Goal: Find specific fact: Find specific fact

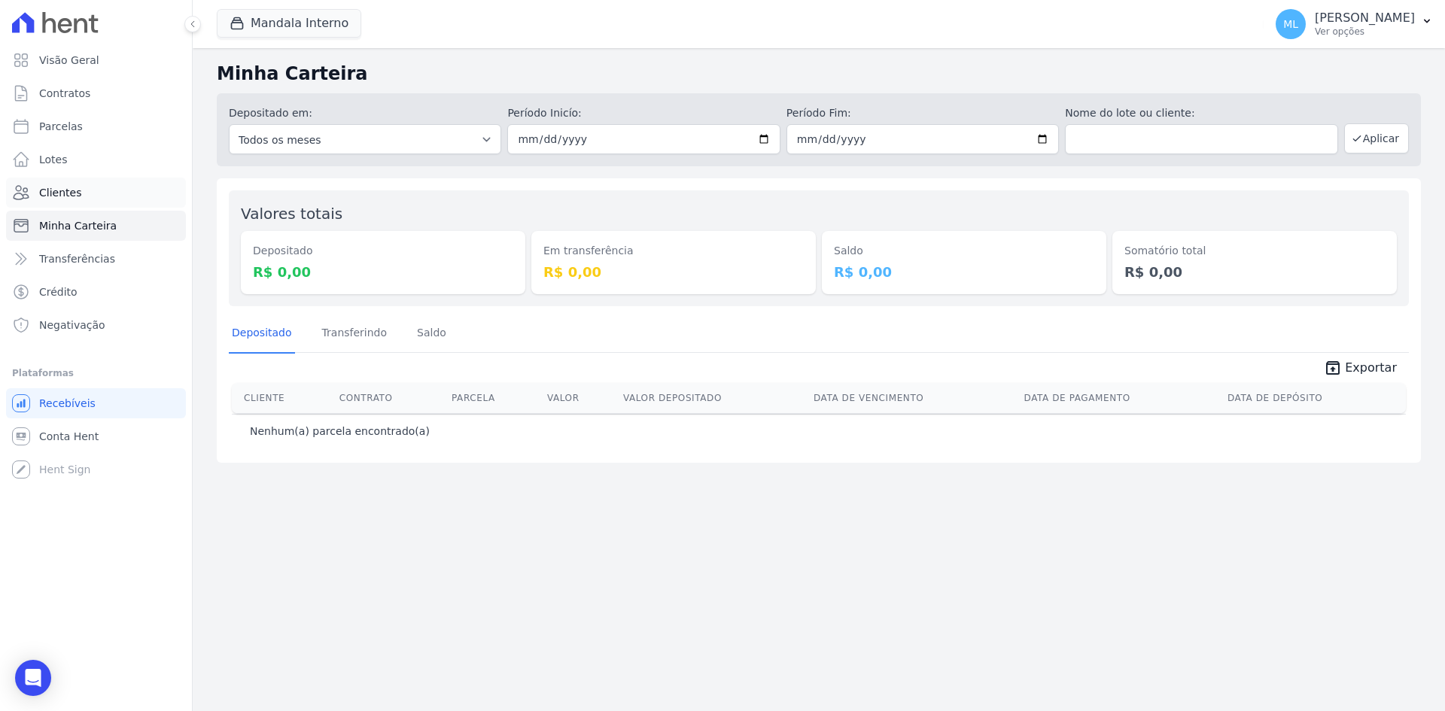
click at [90, 190] on link "Clientes" at bounding box center [96, 193] width 180 height 30
click at [304, 8] on div "Mandala Interno [PERSON_NAME] - Ghia Areias do Planalto Oasis [PERSON_NAME] - G…" at bounding box center [737, 24] width 1041 height 50
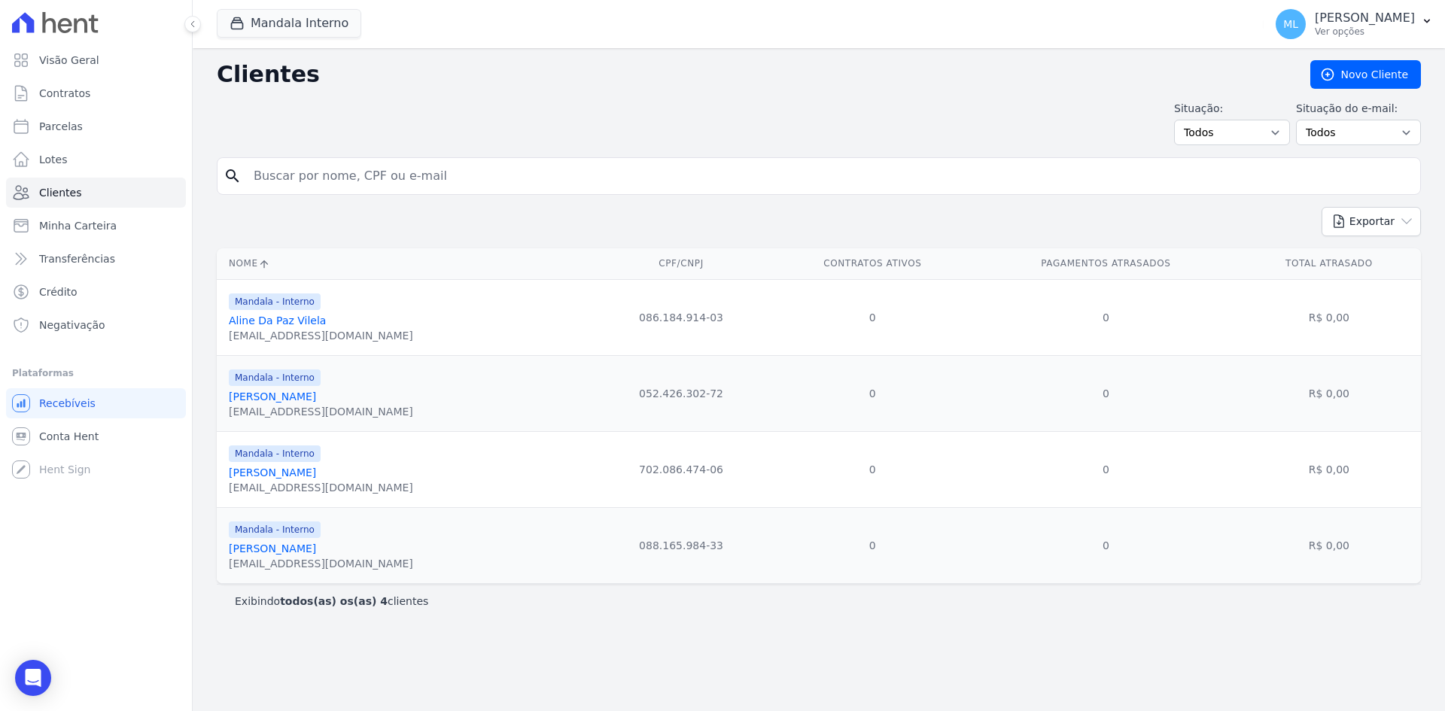
click at [278, 35] on button "Mandala Interno" at bounding box center [289, 23] width 145 height 29
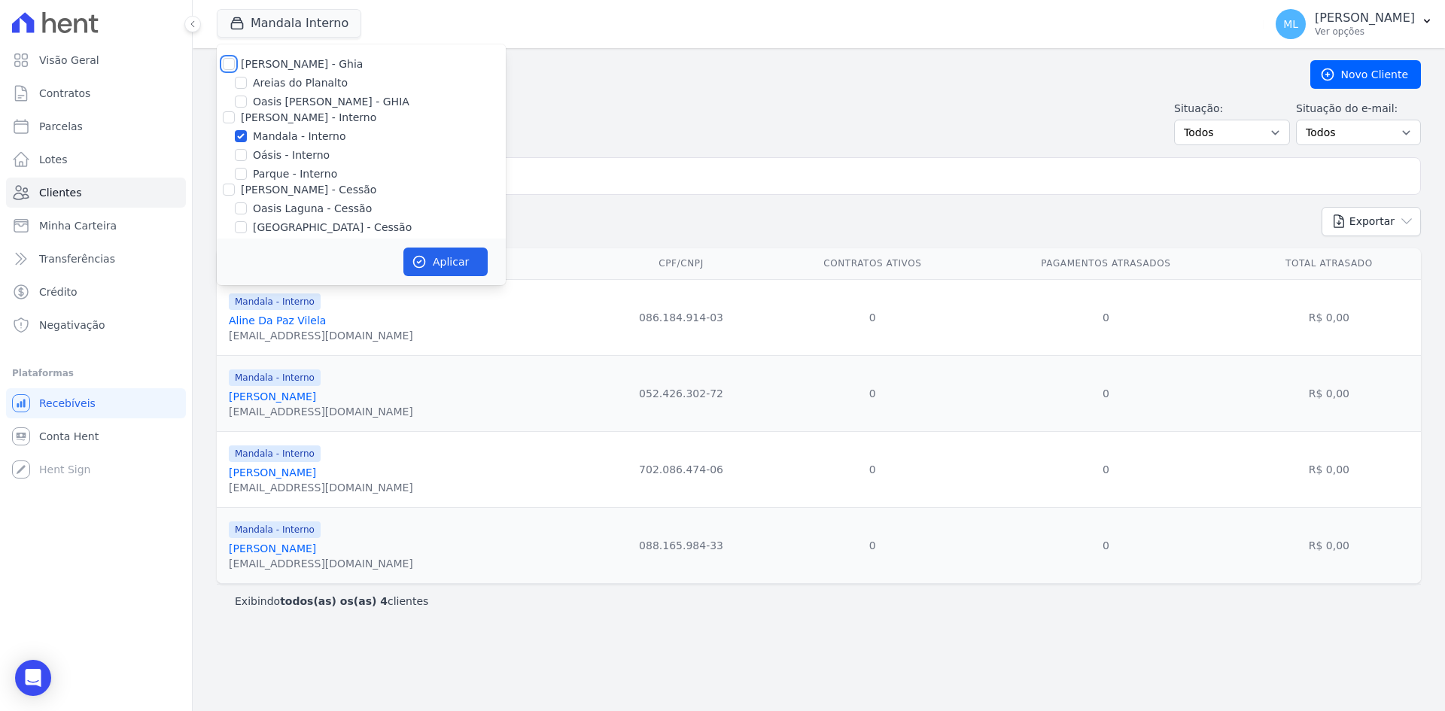
click at [230, 68] on input "[PERSON_NAME] - Ghia" at bounding box center [229, 64] width 12 height 12
checkbox input "true"
click at [221, 125] on div "[PERSON_NAME] - Interno" at bounding box center [361, 118] width 289 height 16
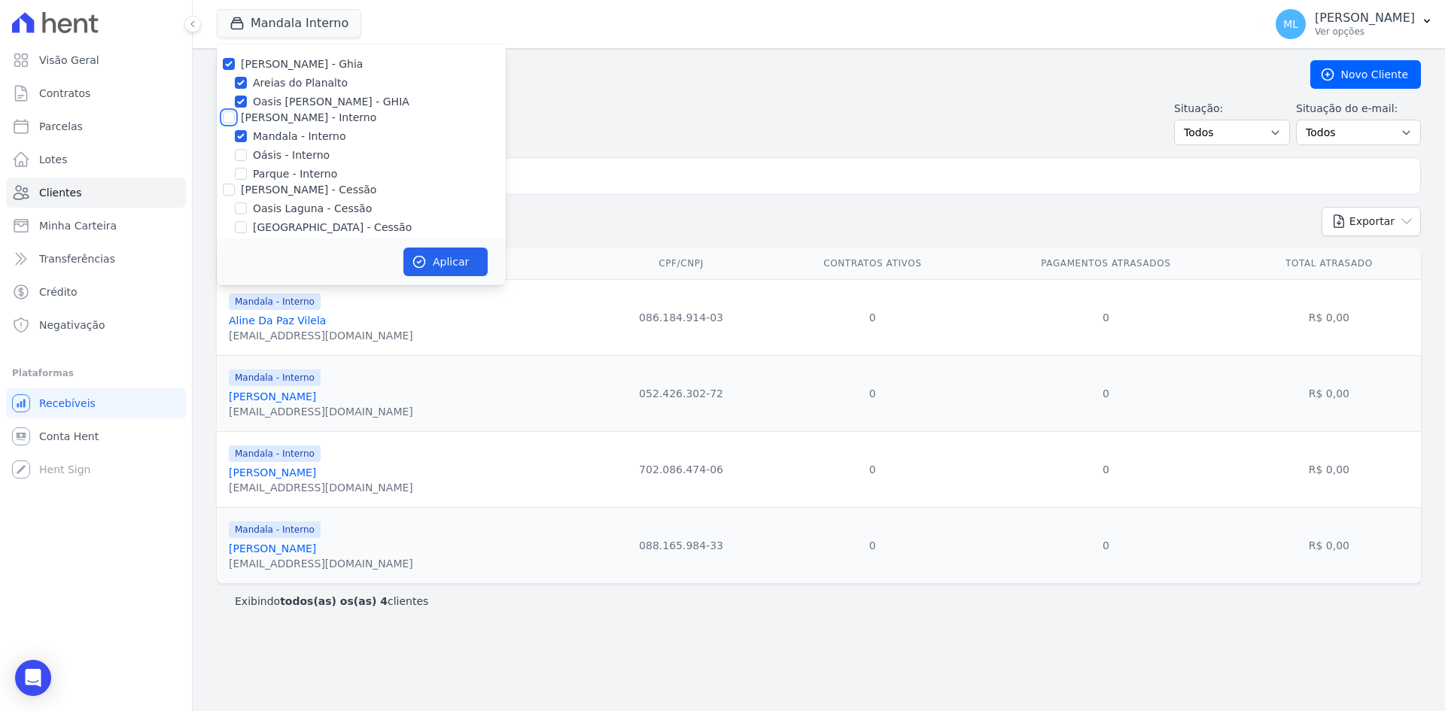
click at [224, 119] on input "[PERSON_NAME] - Interno" at bounding box center [229, 117] width 12 height 12
checkbox input "true"
click at [227, 188] on input "[PERSON_NAME] - Cessão" at bounding box center [229, 190] width 12 height 12
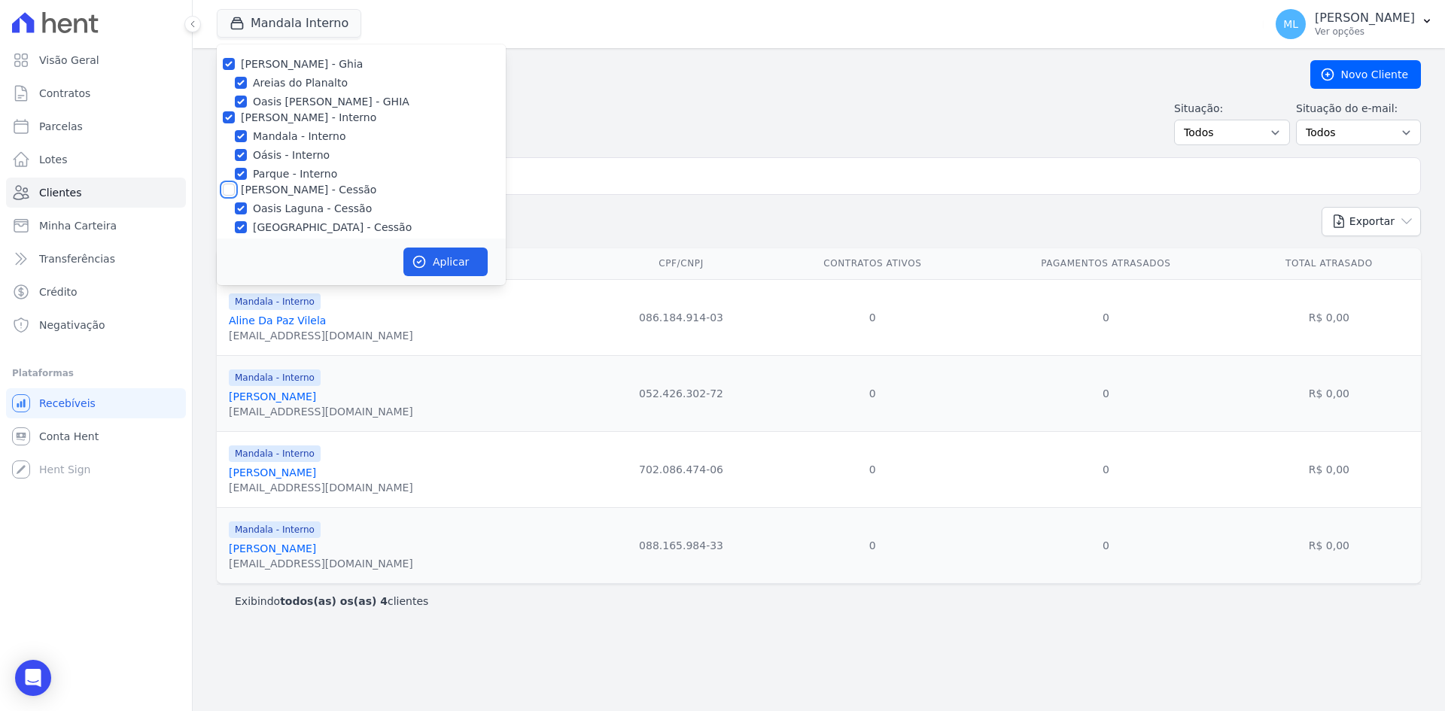
checkbox input "true"
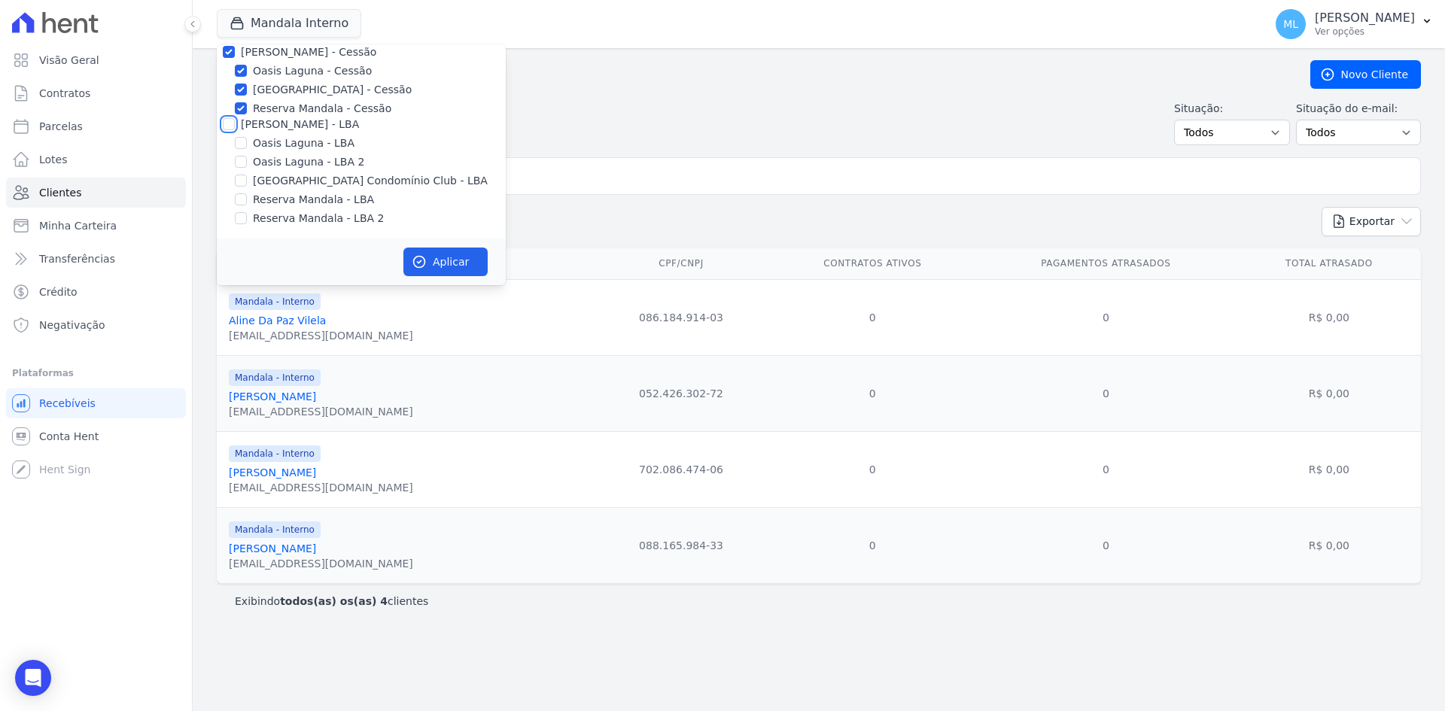
click at [224, 126] on input "[PERSON_NAME] - LBA" at bounding box center [229, 124] width 12 height 12
checkbox input "true"
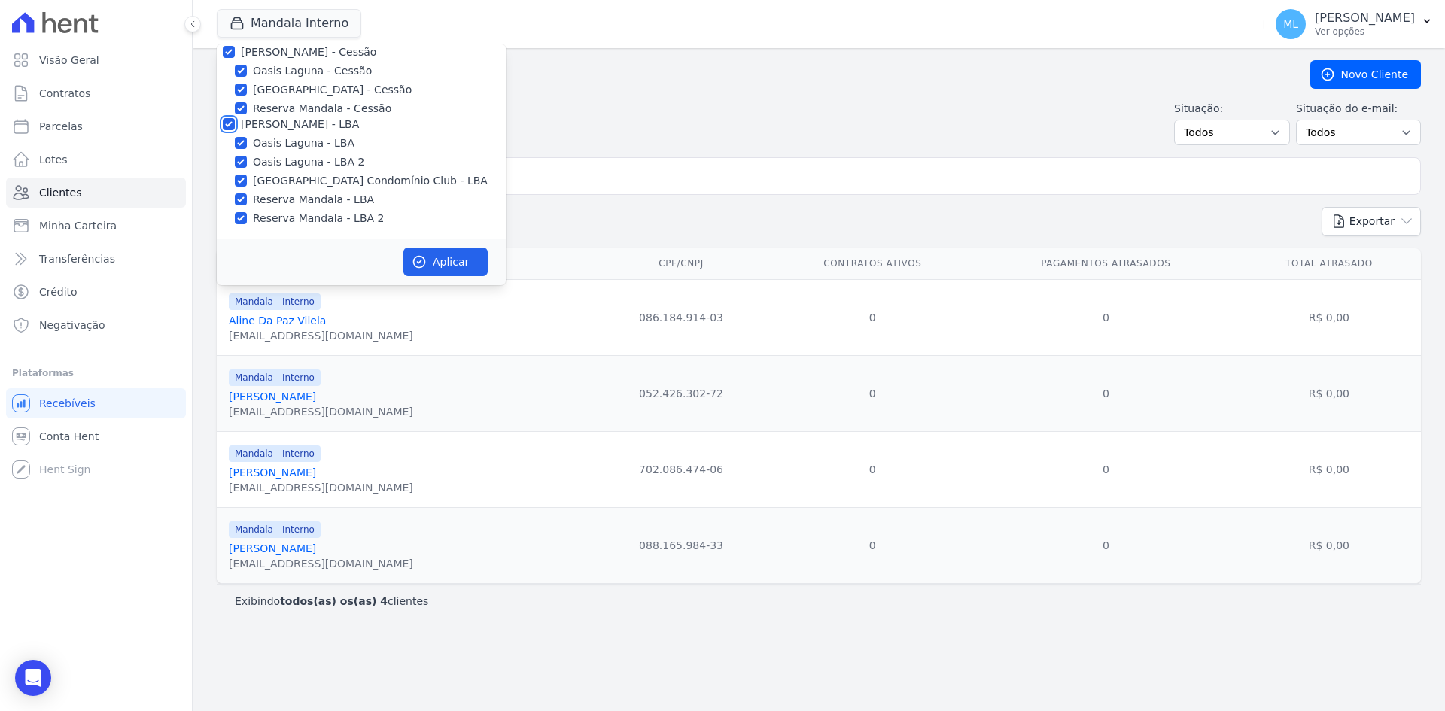
checkbox input "true"
click at [458, 280] on div "Aplicar" at bounding box center [361, 262] width 289 height 47
click at [447, 269] on button "Aplicar" at bounding box center [445, 262] width 84 height 29
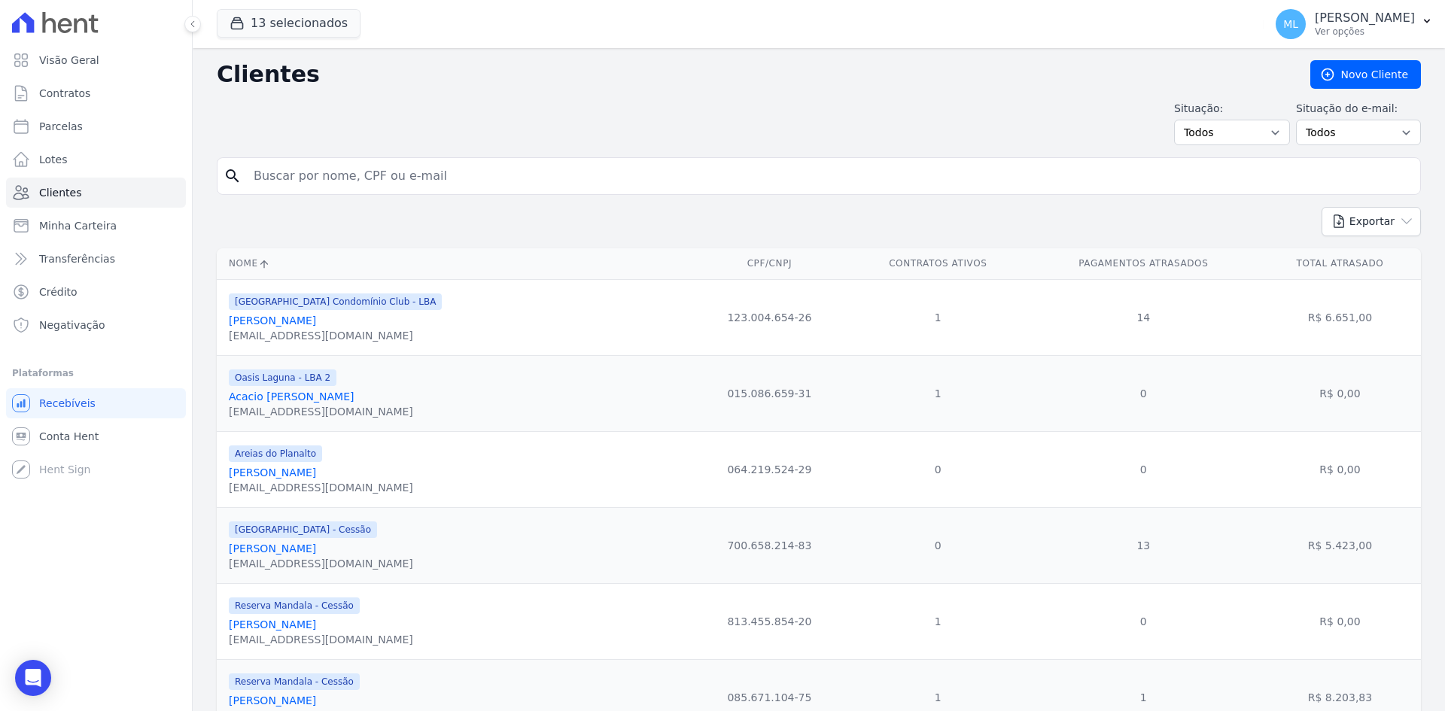
click at [583, 160] on div "search" at bounding box center [819, 176] width 1204 height 38
click at [577, 170] on input "search" at bounding box center [830, 176] width 1170 height 30
type input "[PERSON_NAME]"
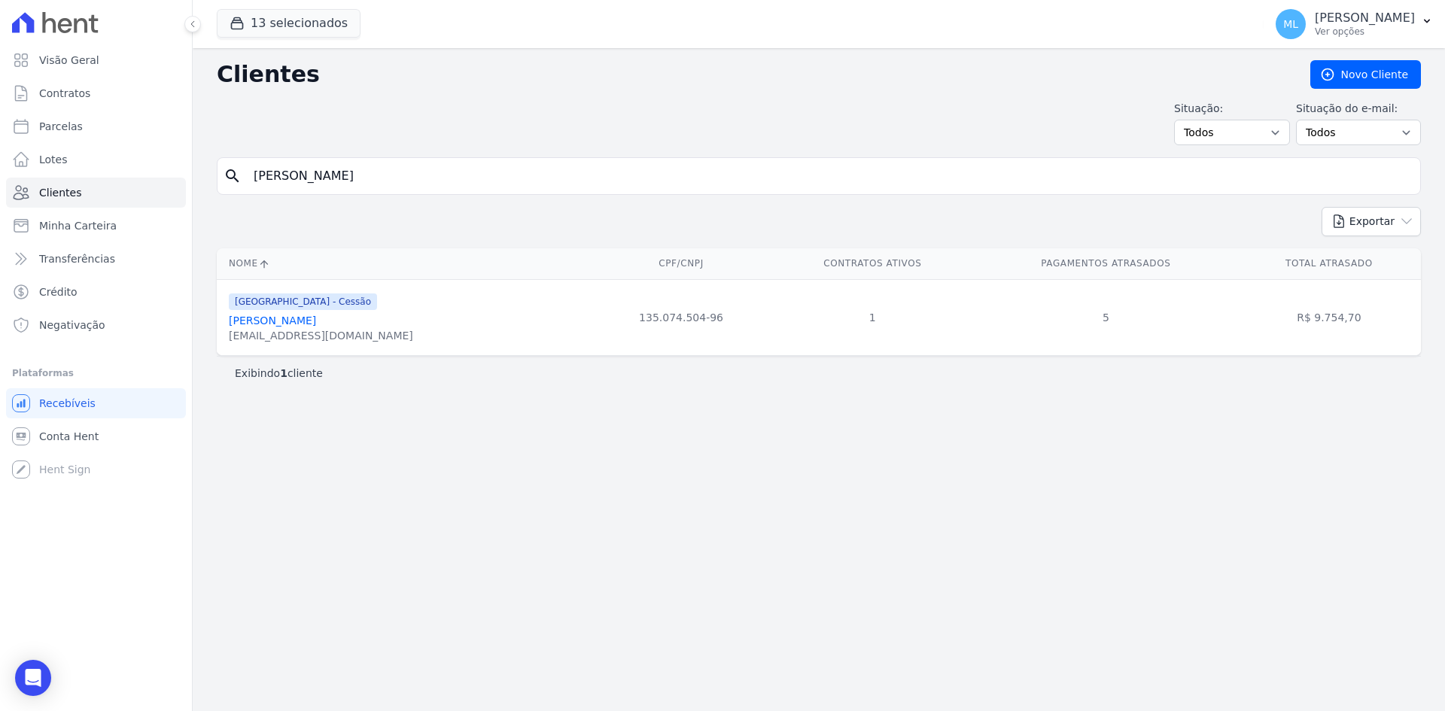
click at [367, 312] on div "[GEOGRAPHIC_DATA] - Cessão [PERSON_NAME] [EMAIL_ADDRESS][DOMAIN_NAME]" at bounding box center [321, 317] width 184 height 51
click at [316, 315] on link "[PERSON_NAME]" at bounding box center [272, 321] width 87 height 12
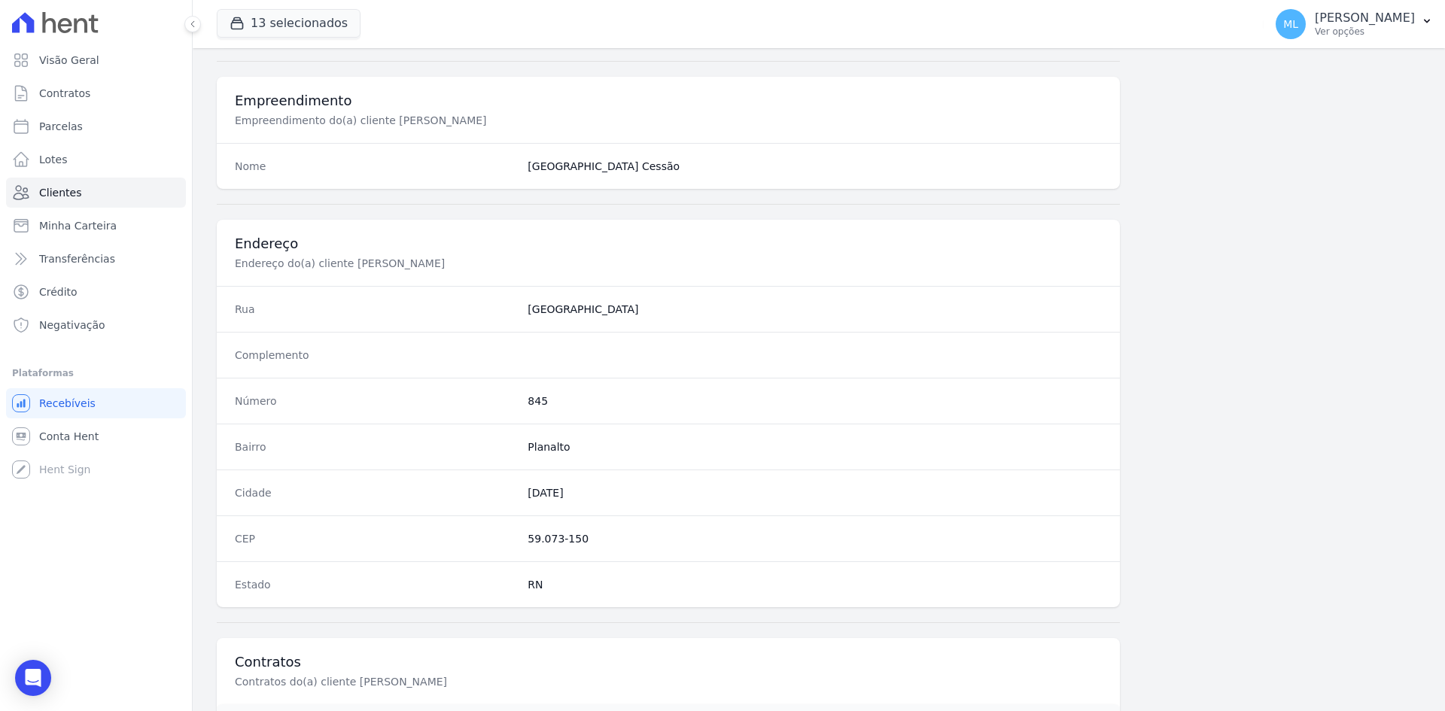
scroll to position [697, 0]
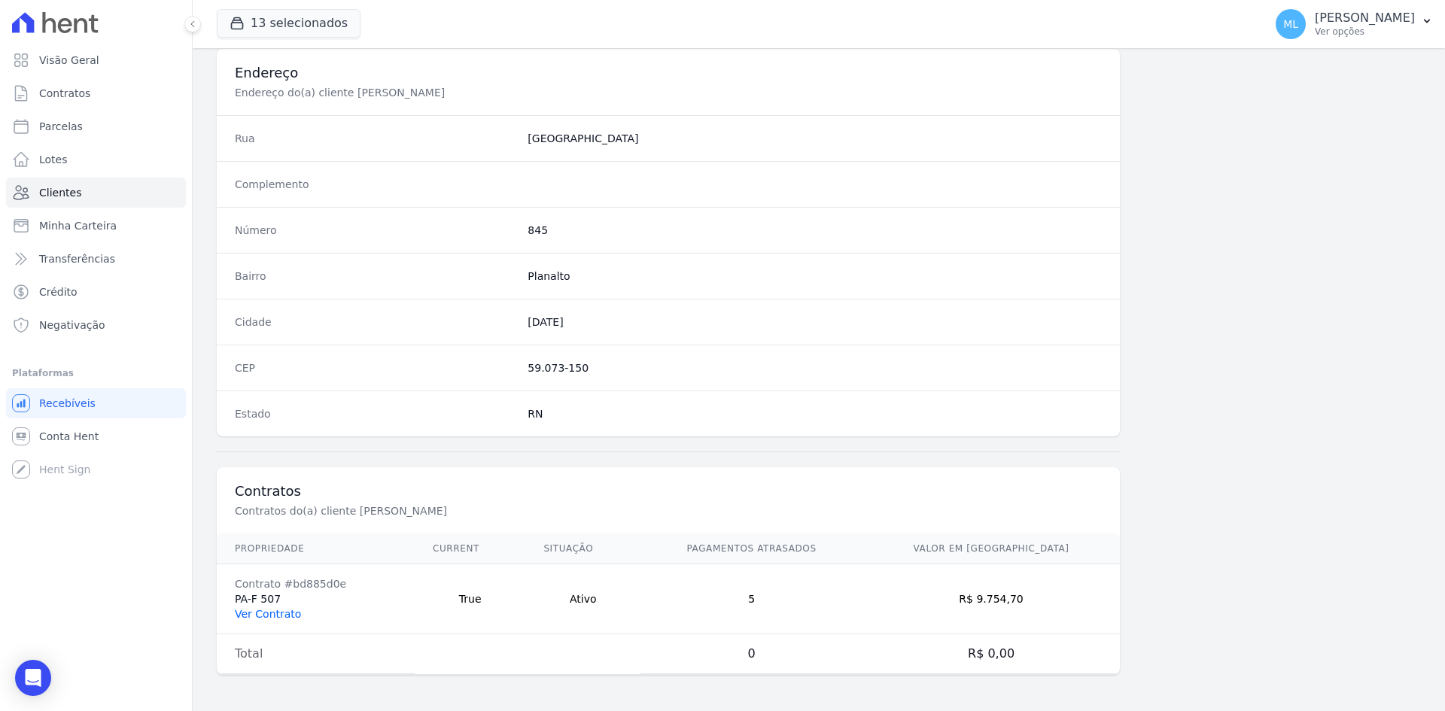
click at [278, 608] on link "Ver Contrato" at bounding box center [268, 614] width 66 height 12
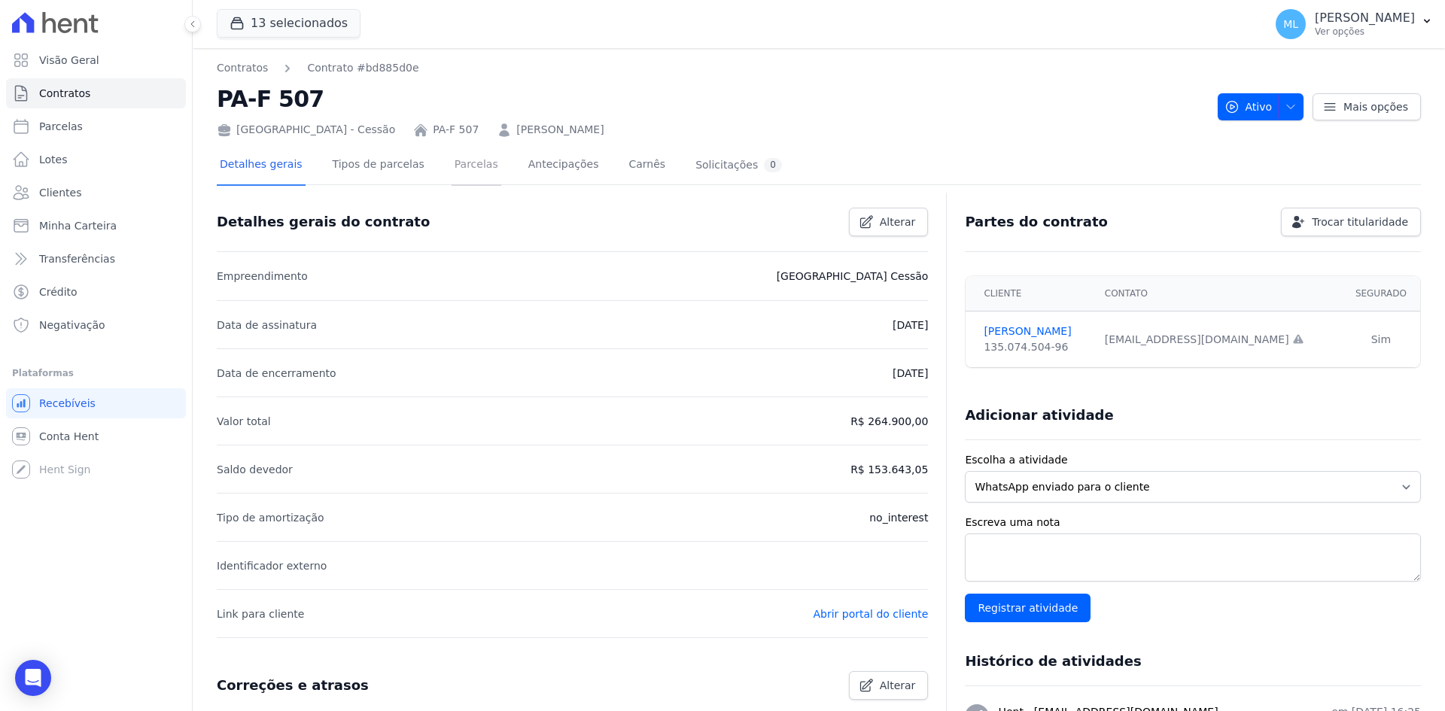
click at [455, 164] on link "Parcelas" at bounding box center [477, 166] width 50 height 40
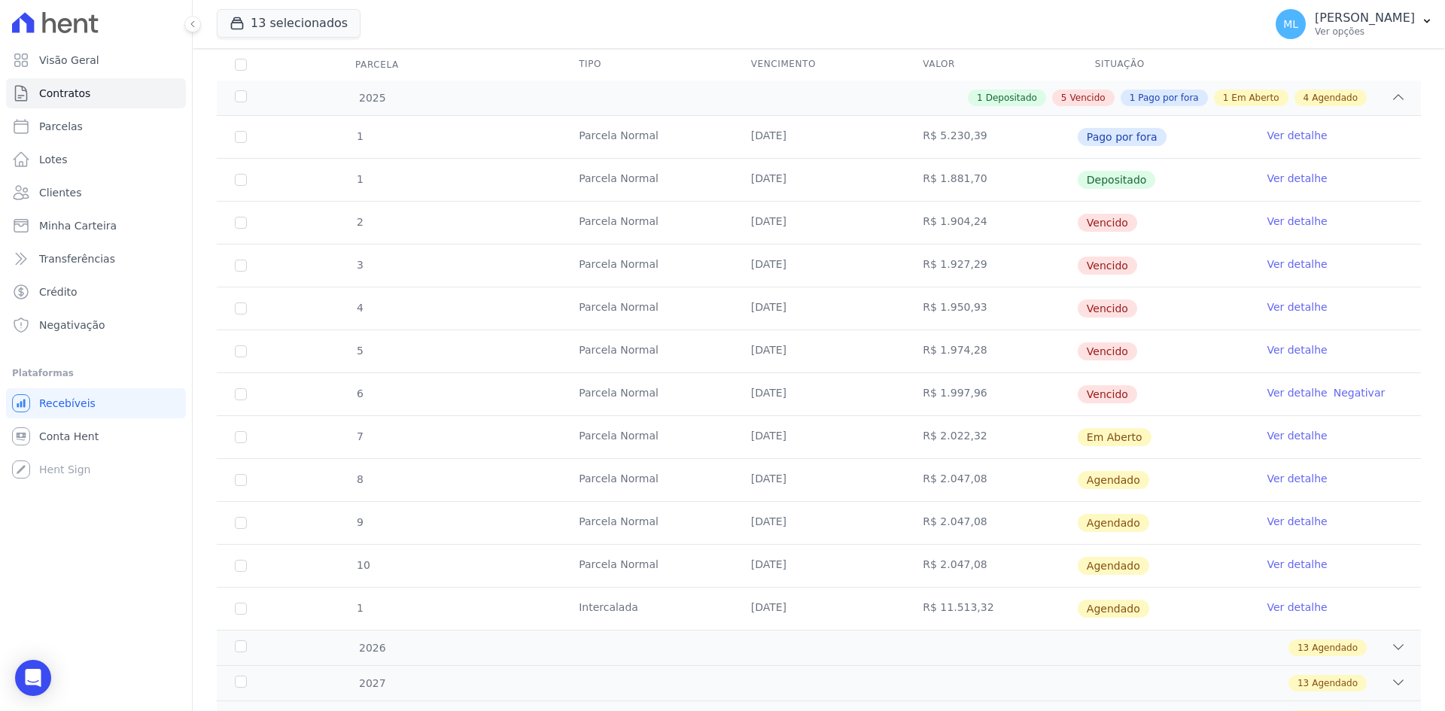
scroll to position [226, 0]
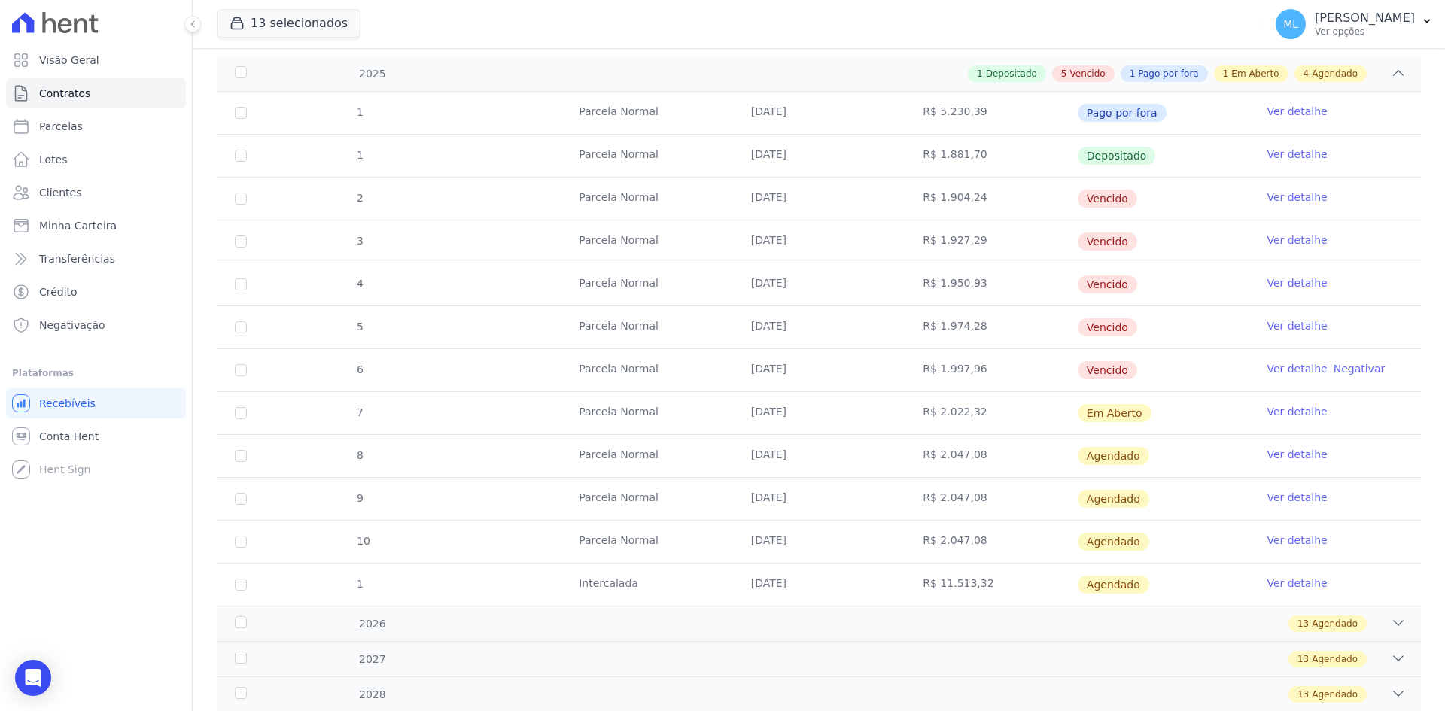
click at [1283, 238] on link "Ver detalhe" at bounding box center [1297, 240] width 60 height 15
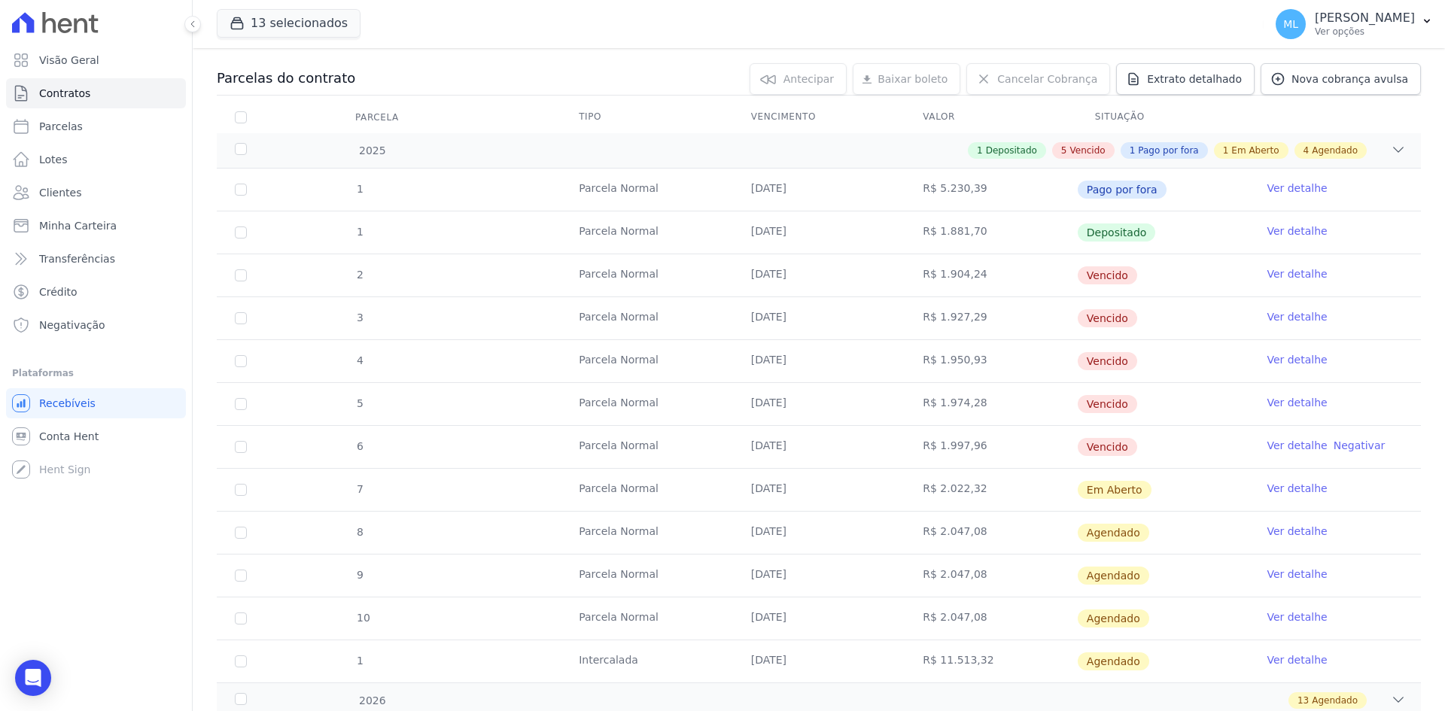
scroll to position [151, 0]
click at [1295, 358] on link "Ver detalhe" at bounding box center [1297, 358] width 60 height 15
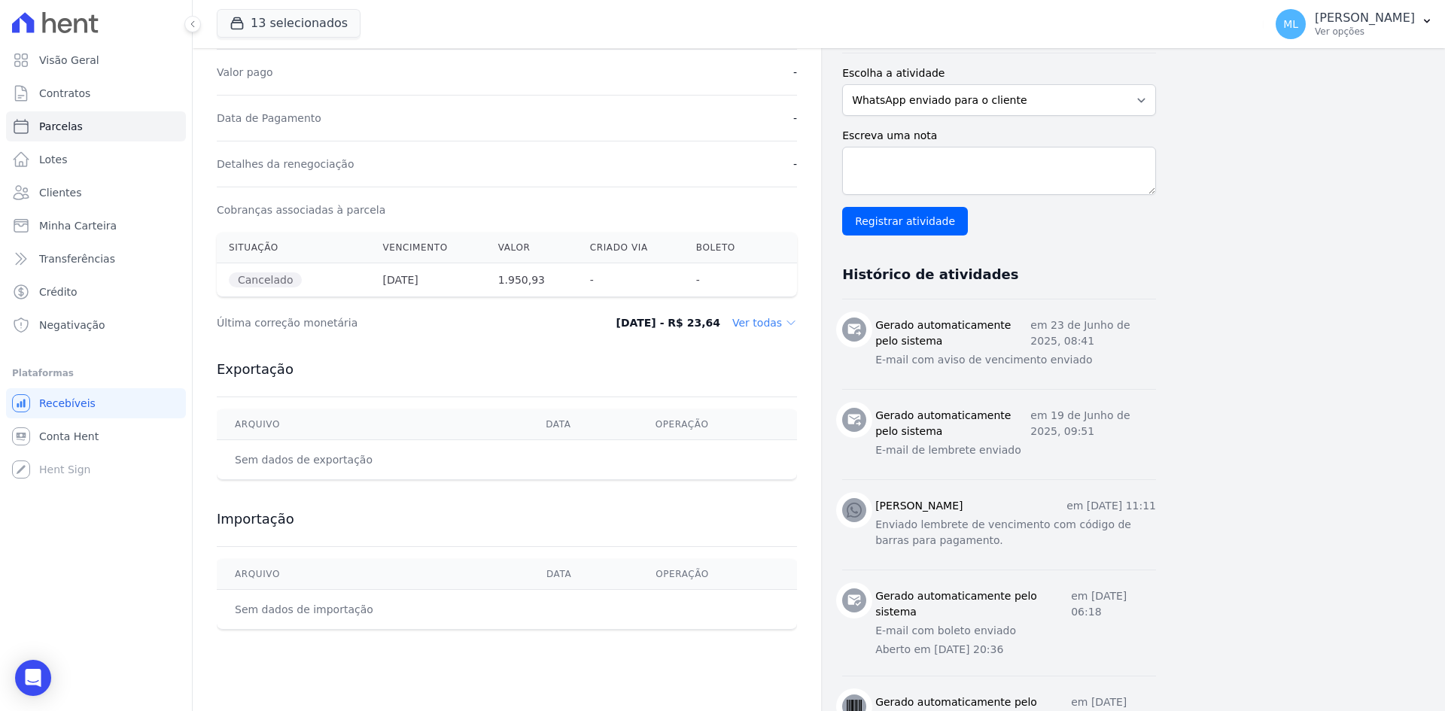
scroll to position [376, 0]
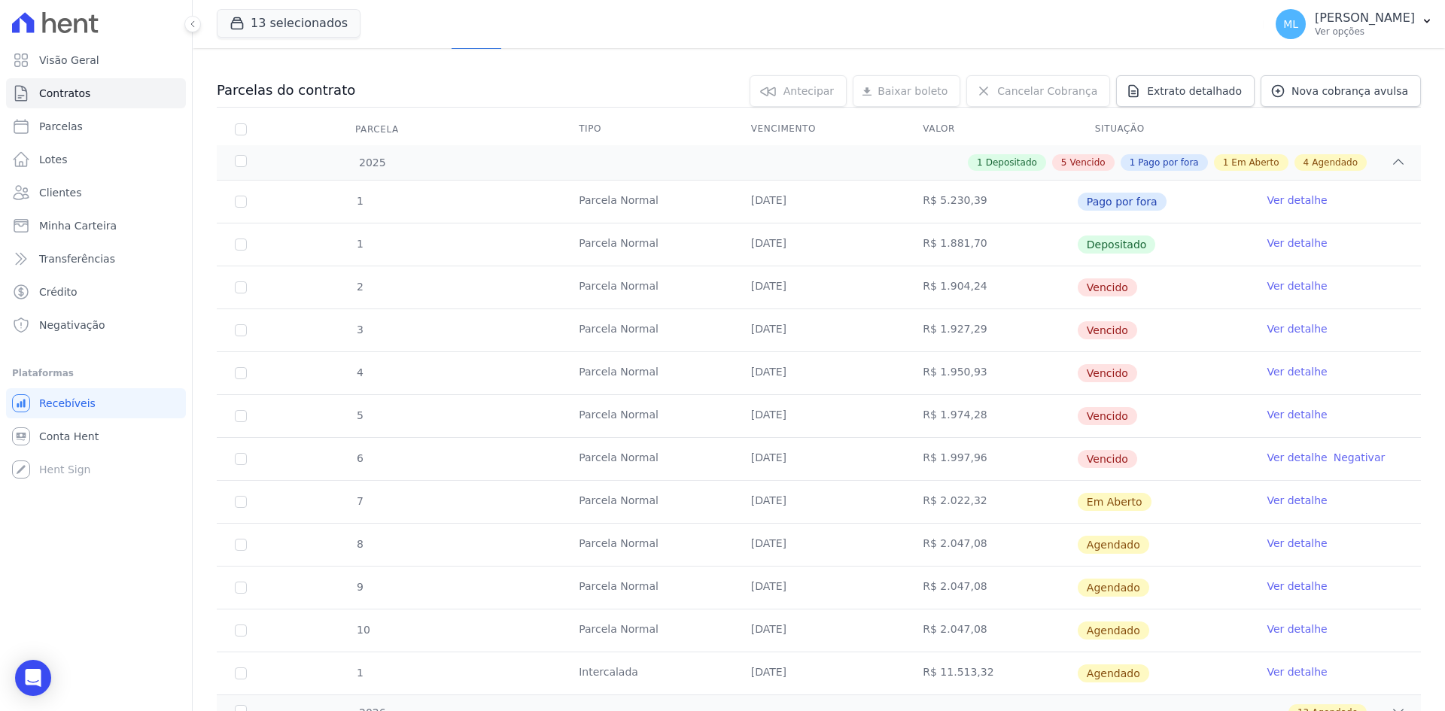
scroll to position [151, 0]
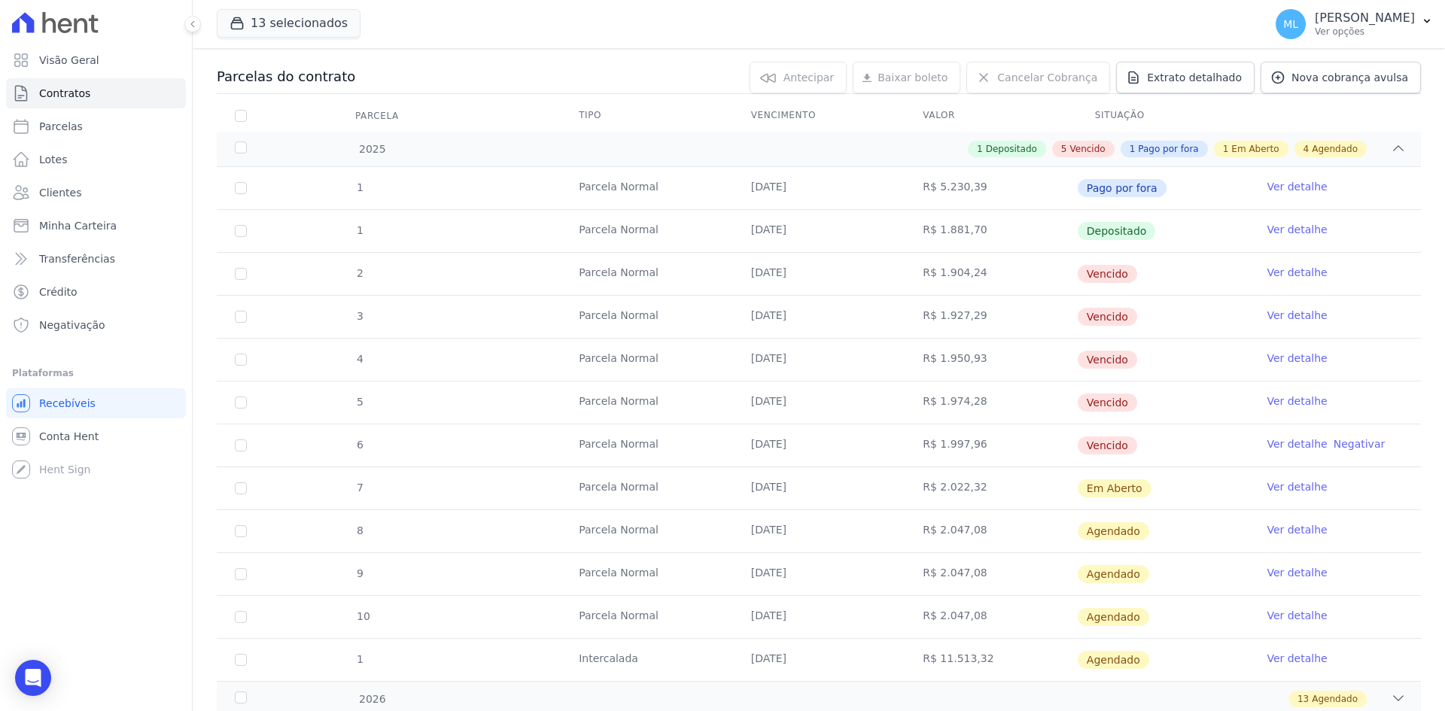
click at [1279, 442] on link "Ver detalhe" at bounding box center [1297, 444] width 60 height 15
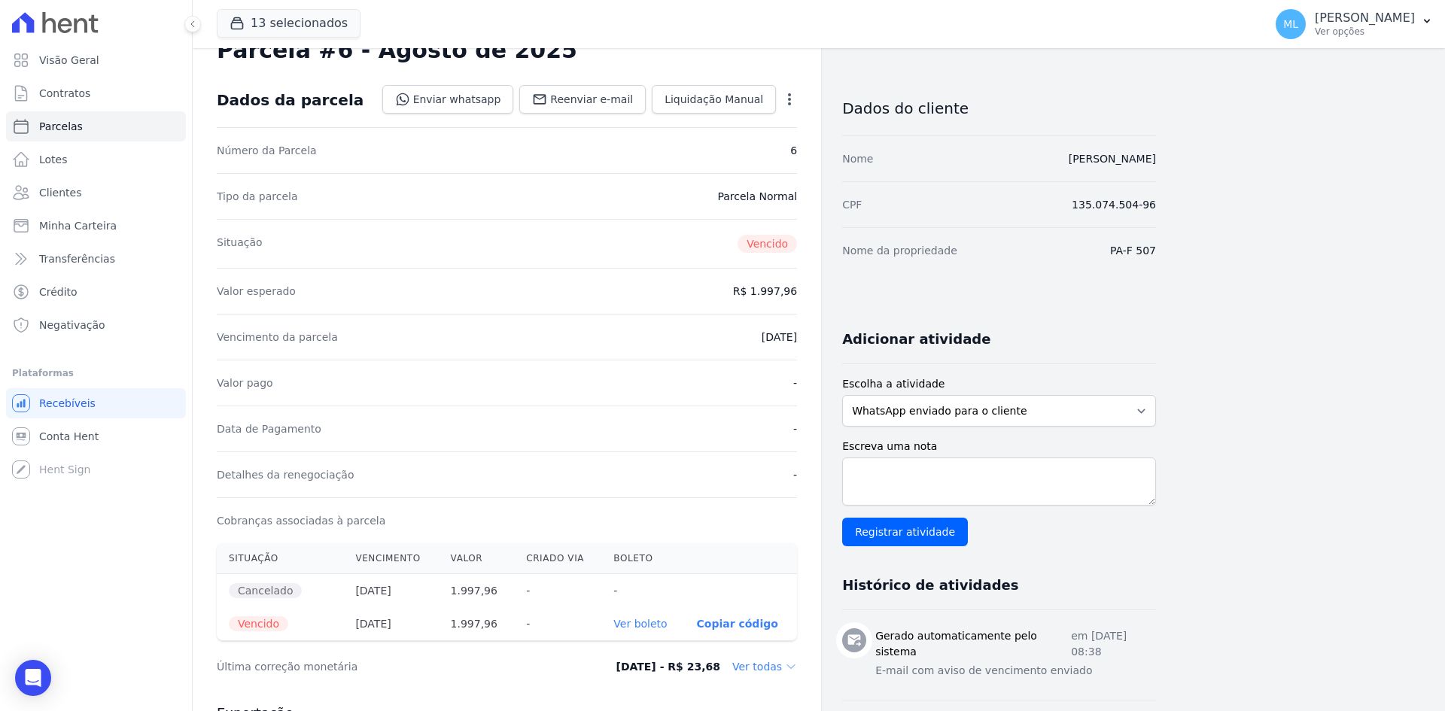
scroll to position [75, 0]
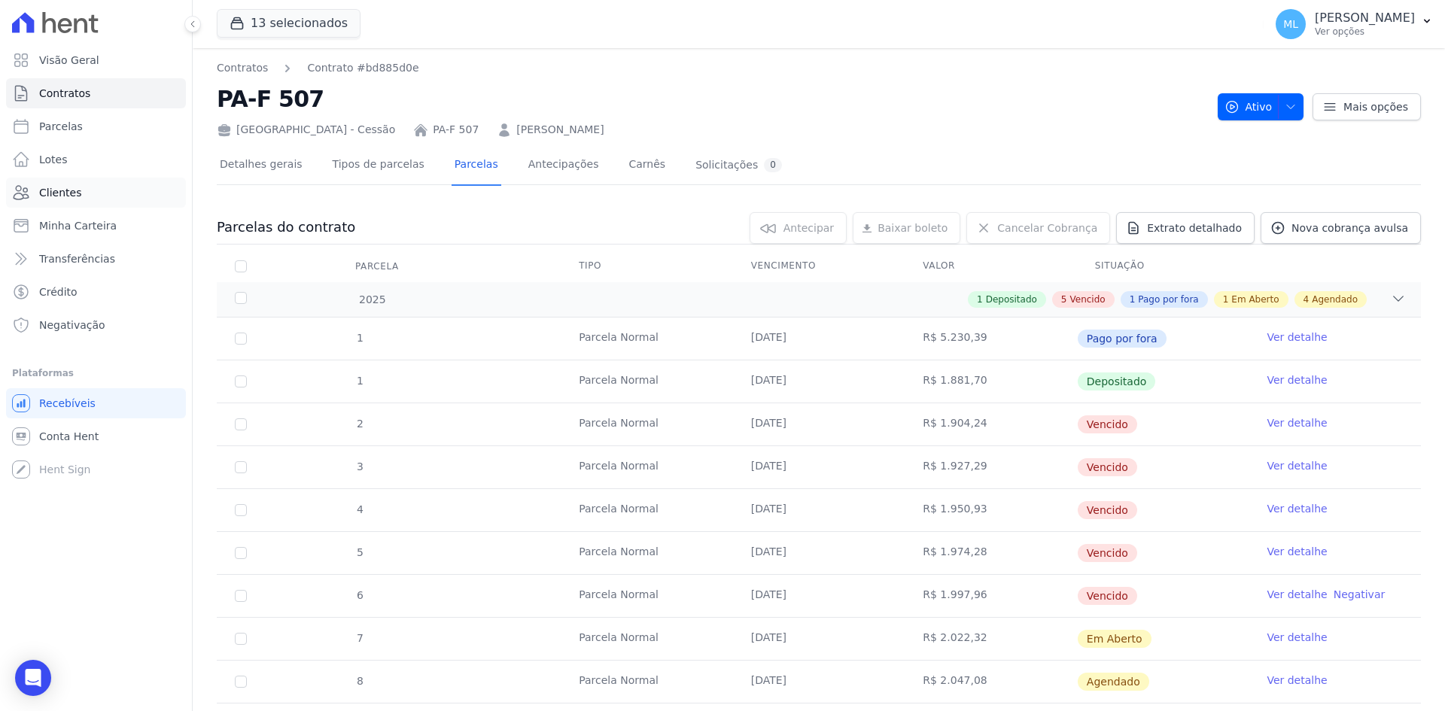
click at [70, 189] on span "Clientes" at bounding box center [60, 192] width 42 height 15
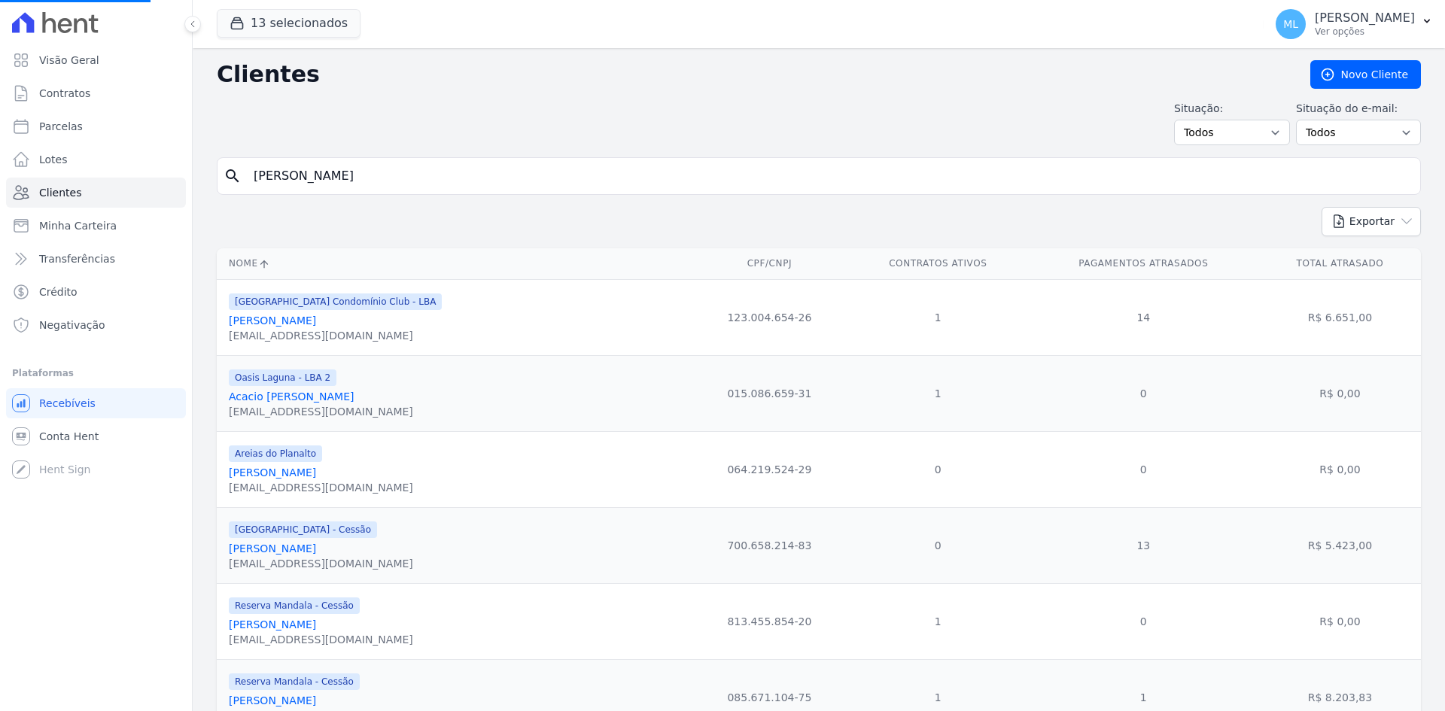
click at [409, 172] on input "search" at bounding box center [830, 176] width 1170 height 30
type input "[PERSON_NAME]"
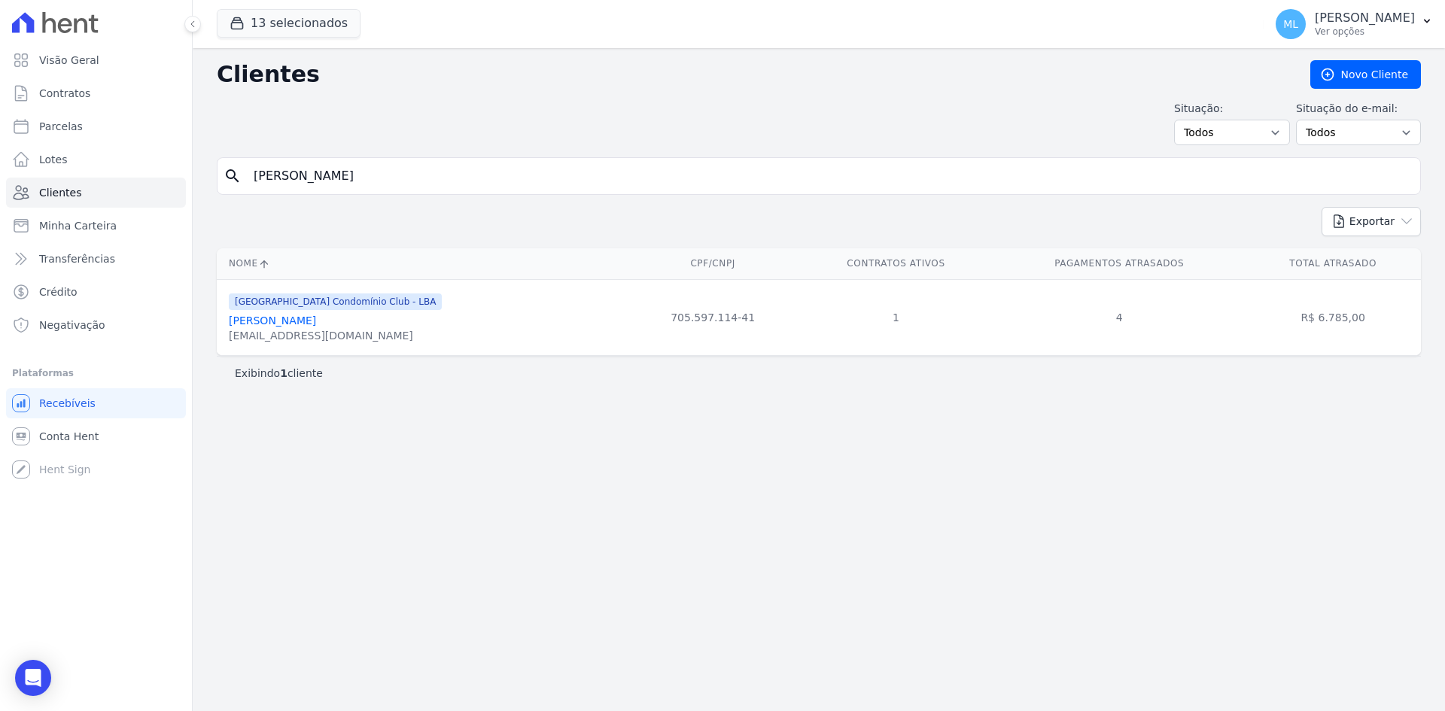
click at [340, 329] on div "[EMAIL_ADDRESS][DOMAIN_NAME]" at bounding box center [335, 335] width 213 height 15
click at [352, 311] on div "[GEOGRAPHIC_DATA] Condomínio Club - LBA [PERSON_NAME] [EMAIL_ADDRESS][DOMAIN_NA…" at bounding box center [335, 317] width 213 height 51
click at [316, 317] on link "[PERSON_NAME]" at bounding box center [272, 321] width 87 height 12
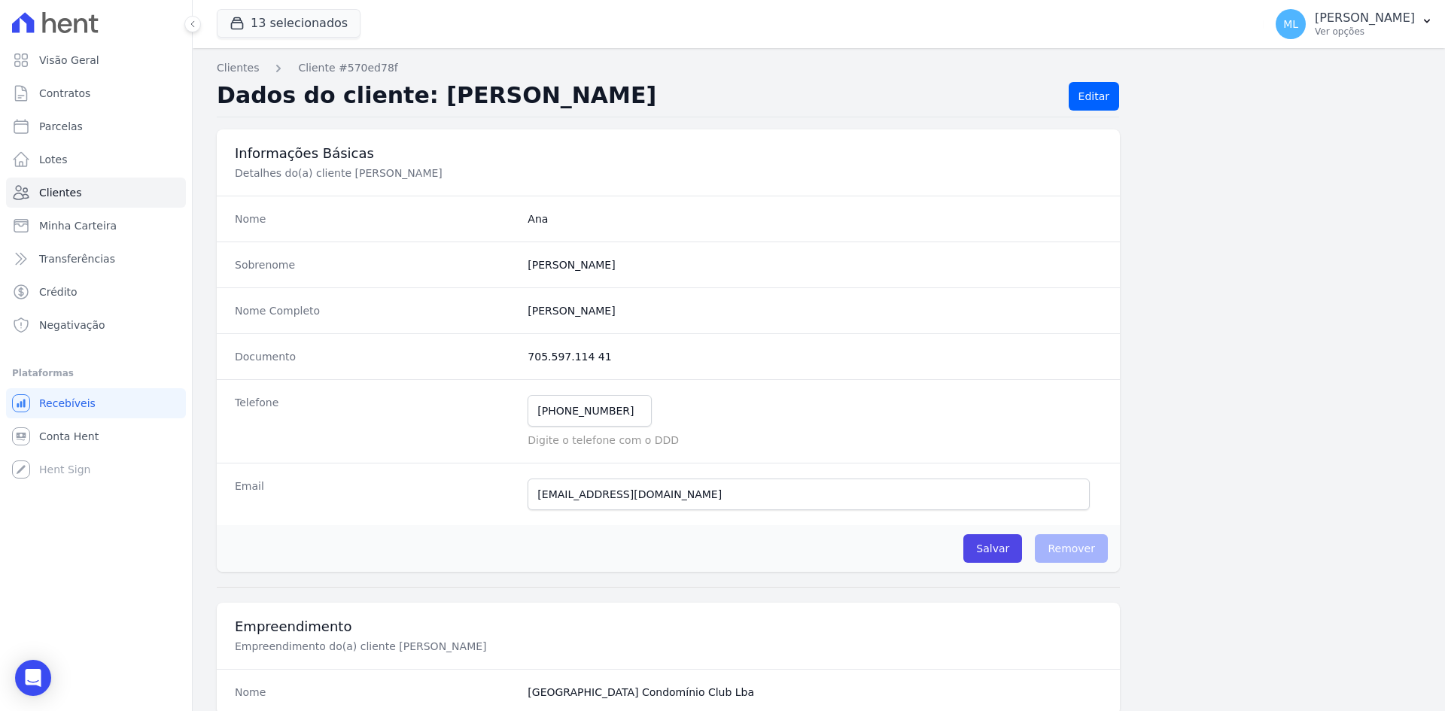
scroll to position [75, 0]
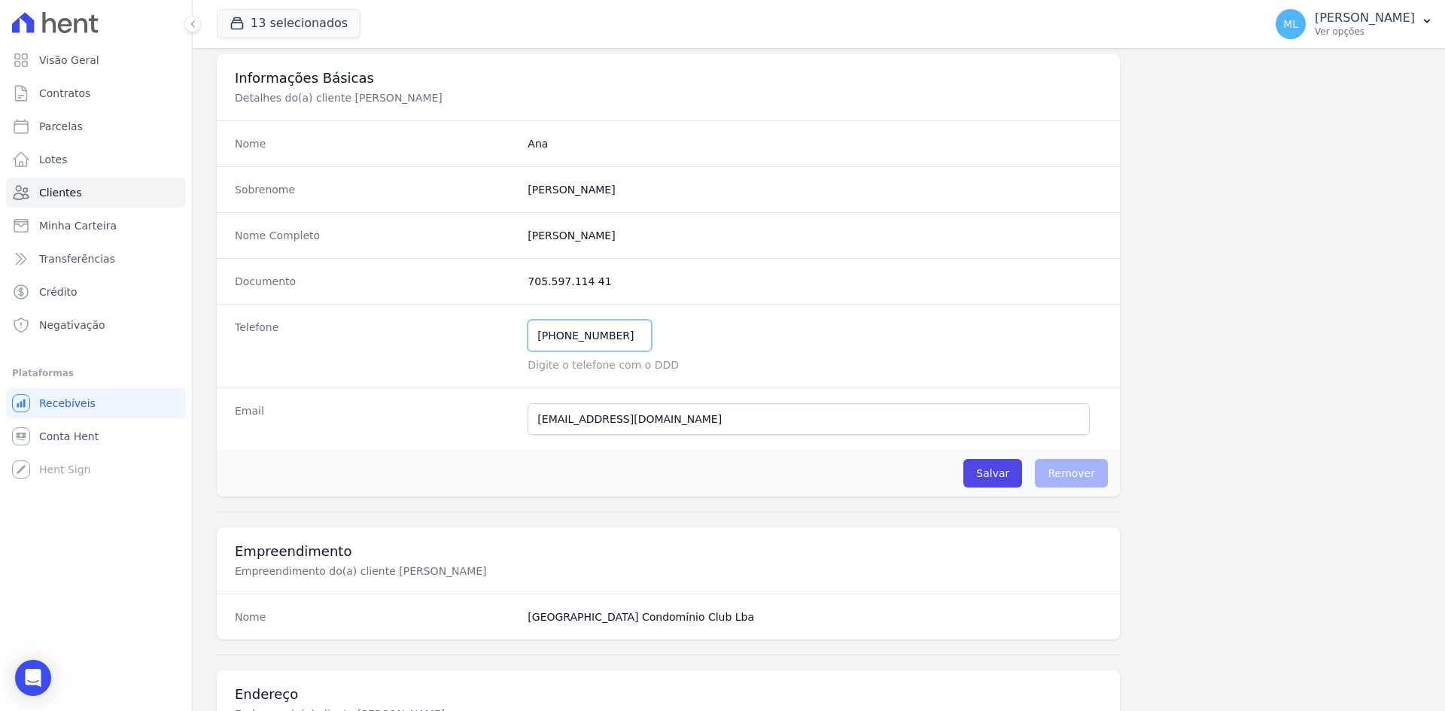
drag, startPoint x: 624, startPoint y: 331, endPoint x: 342, endPoint y: 330, distance: 282.3
click at [342, 330] on div "Telefone [PHONE_NUMBER] Mensagem de SMS ainda não enviada.. Mensagem de [PERSON…" at bounding box center [668, 346] width 903 height 84
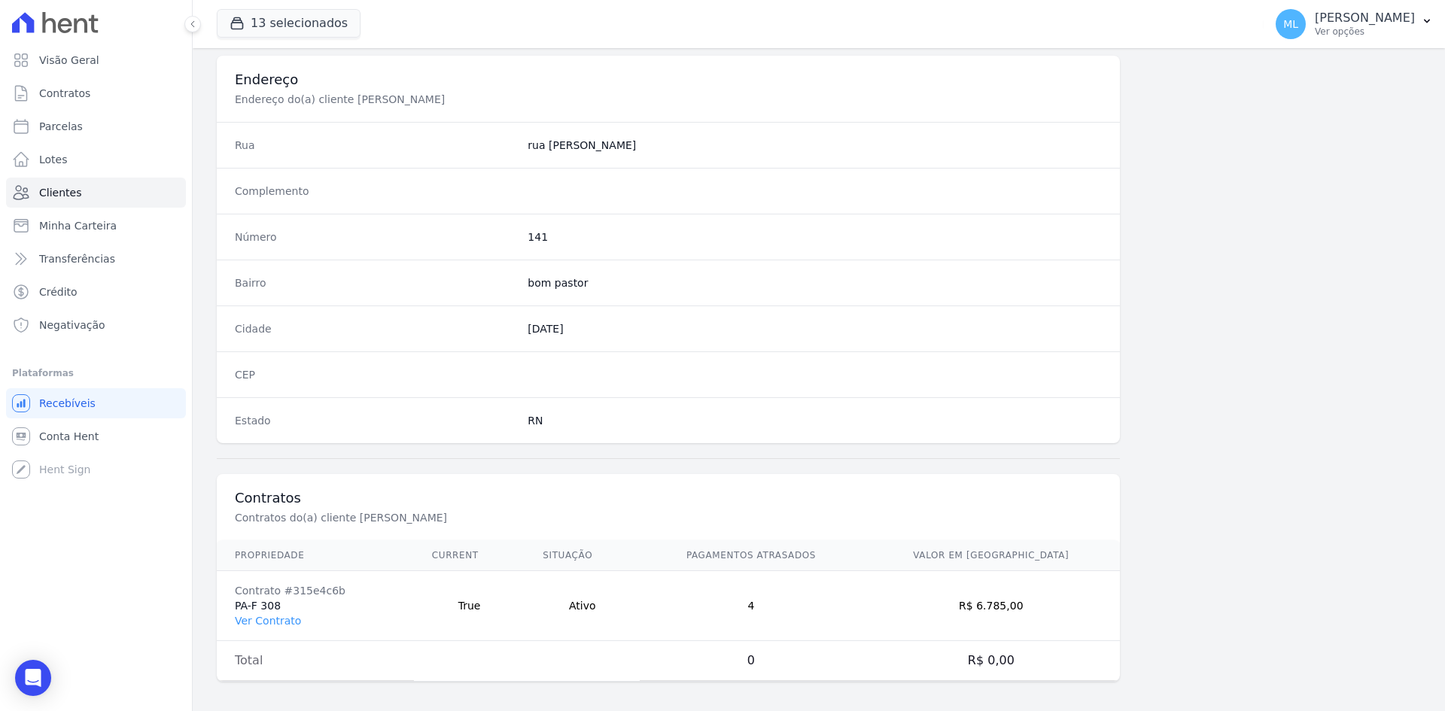
scroll to position [697, 0]
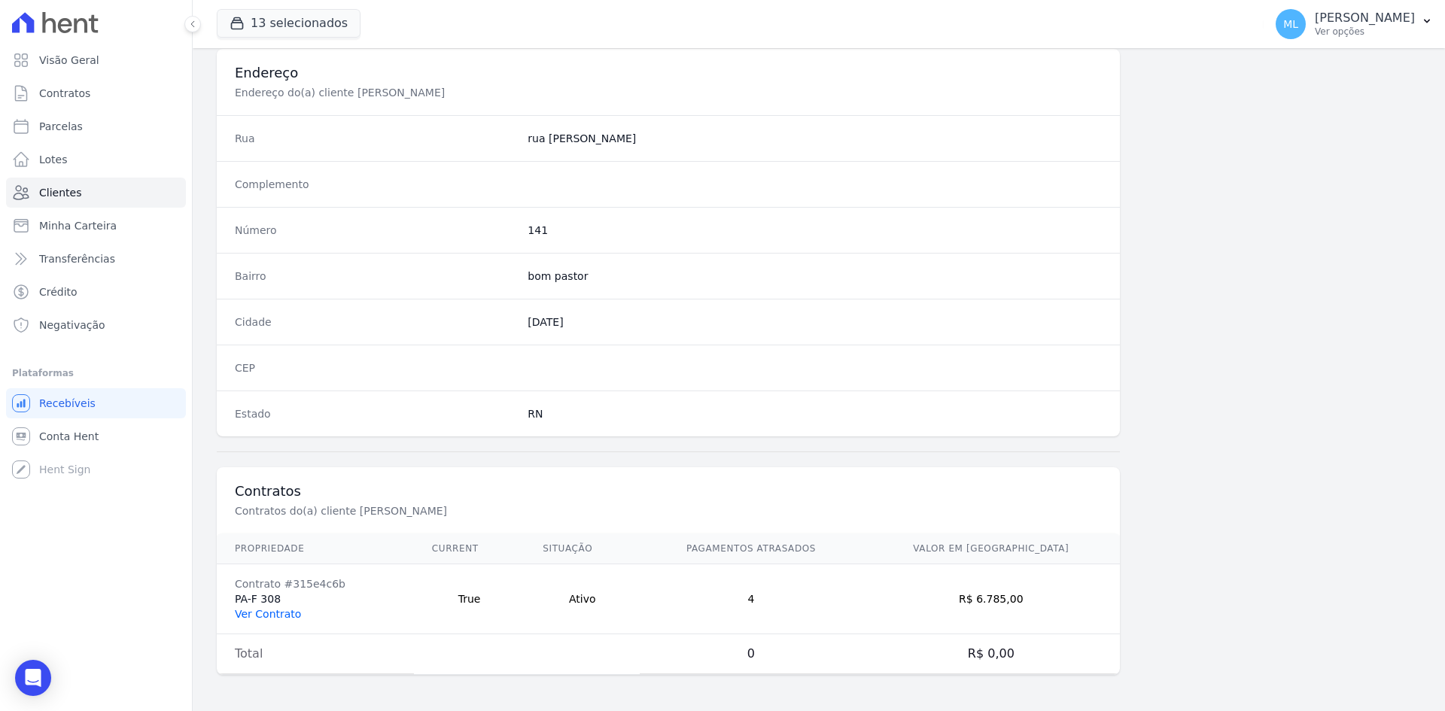
click at [285, 615] on link "Ver Contrato" at bounding box center [268, 614] width 66 height 12
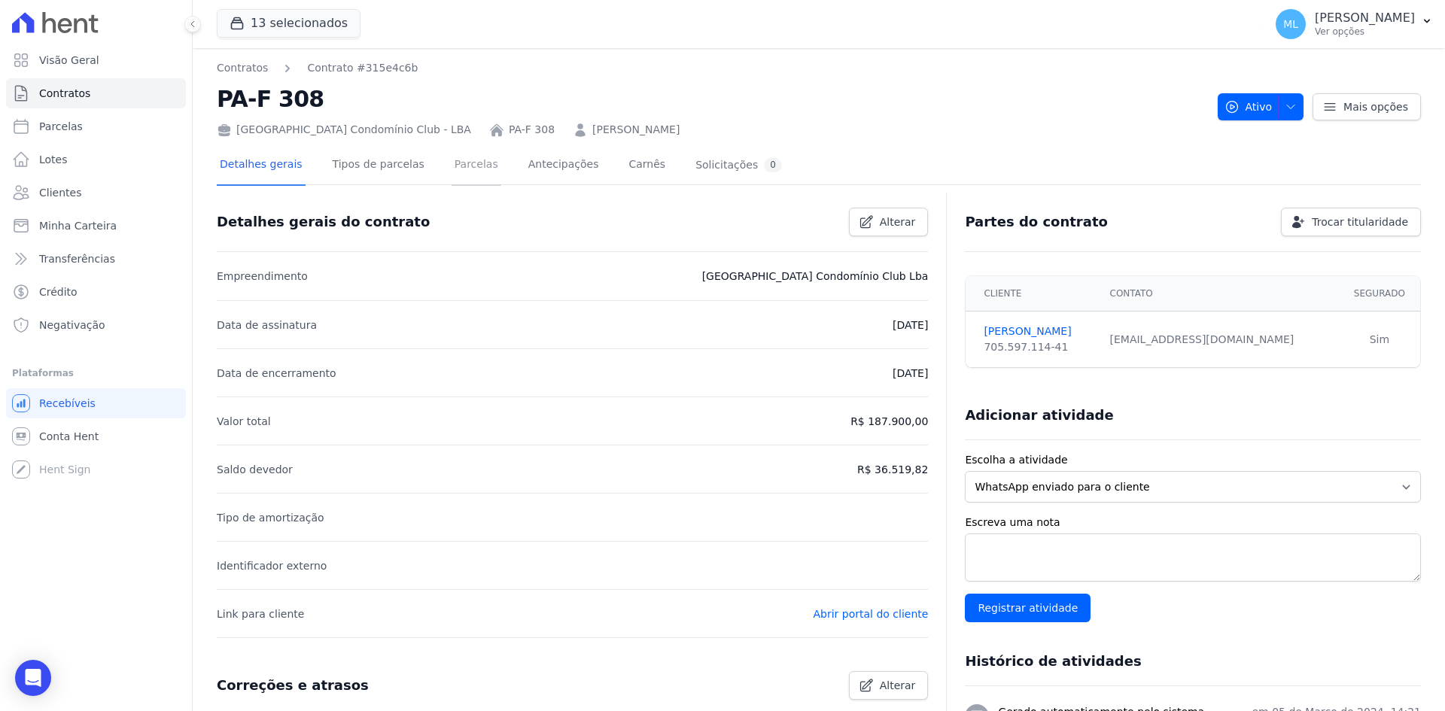
click at [462, 177] on link "Parcelas" at bounding box center [477, 166] width 50 height 40
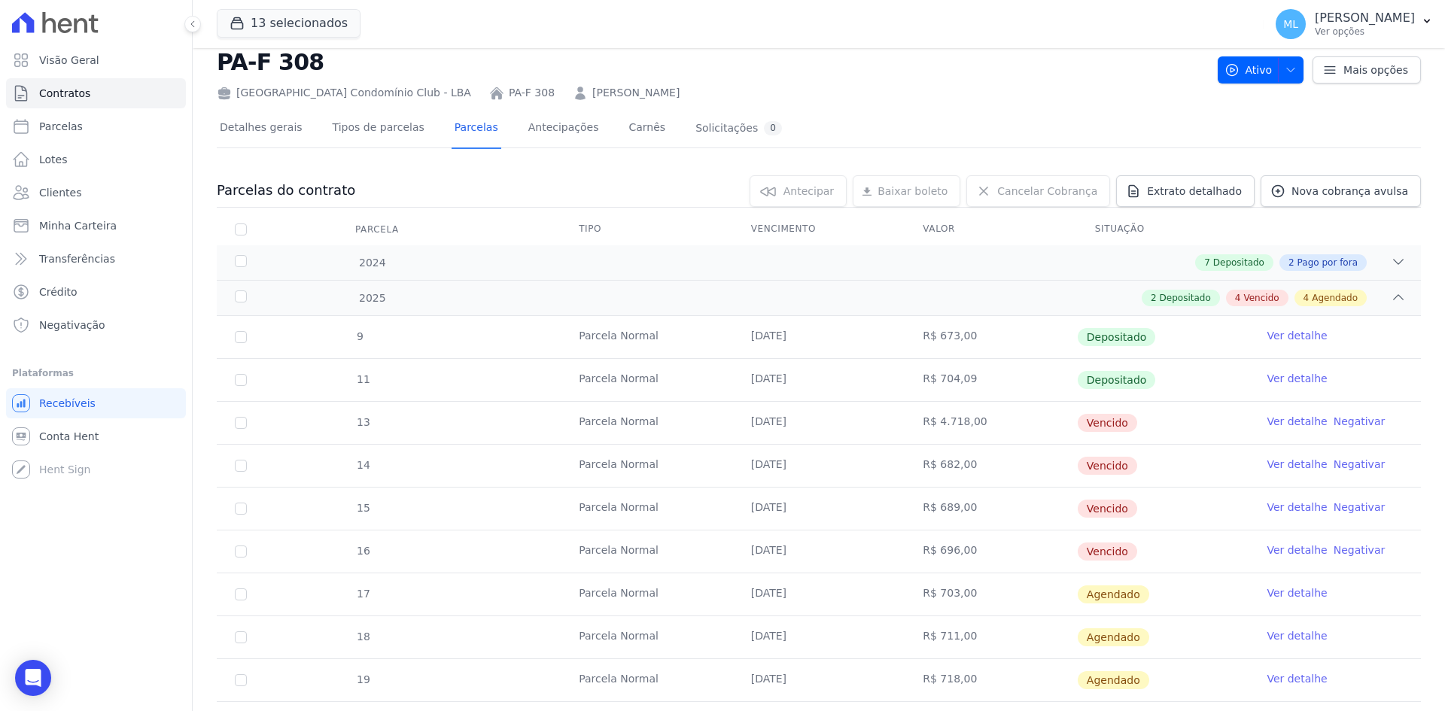
scroll to position [35, 0]
click at [613, 100] on link "[PERSON_NAME]" at bounding box center [635, 95] width 87 height 16
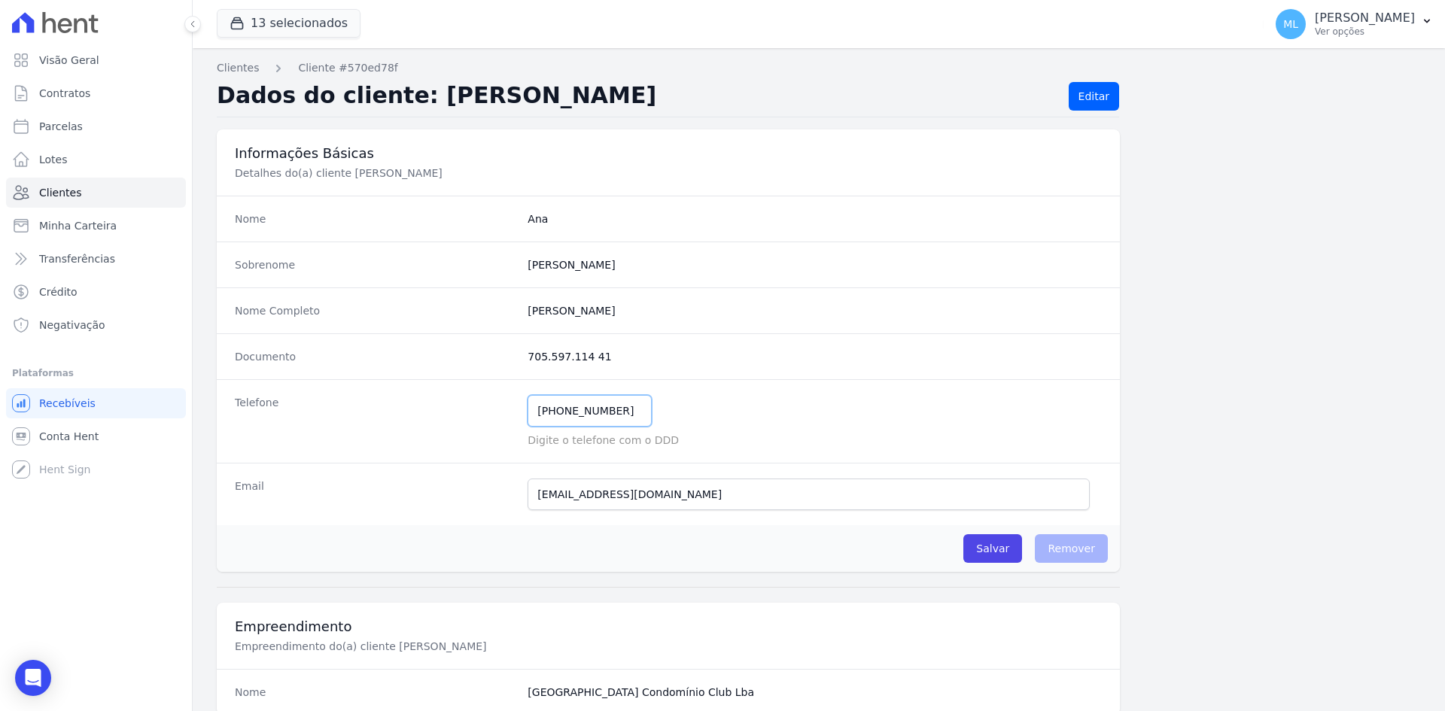
drag, startPoint x: 631, startPoint y: 416, endPoint x: 427, endPoint y: 409, distance: 204.8
click at [427, 409] on div "Telefone [PHONE_NUMBER] Mensagem de SMS ainda não enviada.. Mensagem de [PERSON…" at bounding box center [668, 421] width 903 height 84
drag, startPoint x: 592, startPoint y: 357, endPoint x: 487, endPoint y: 358, distance: 105.4
click at [490, 358] on div "Documento 705.597.114 41" at bounding box center [668, 356] width 903 height 46
copy div "705.597.114 41"
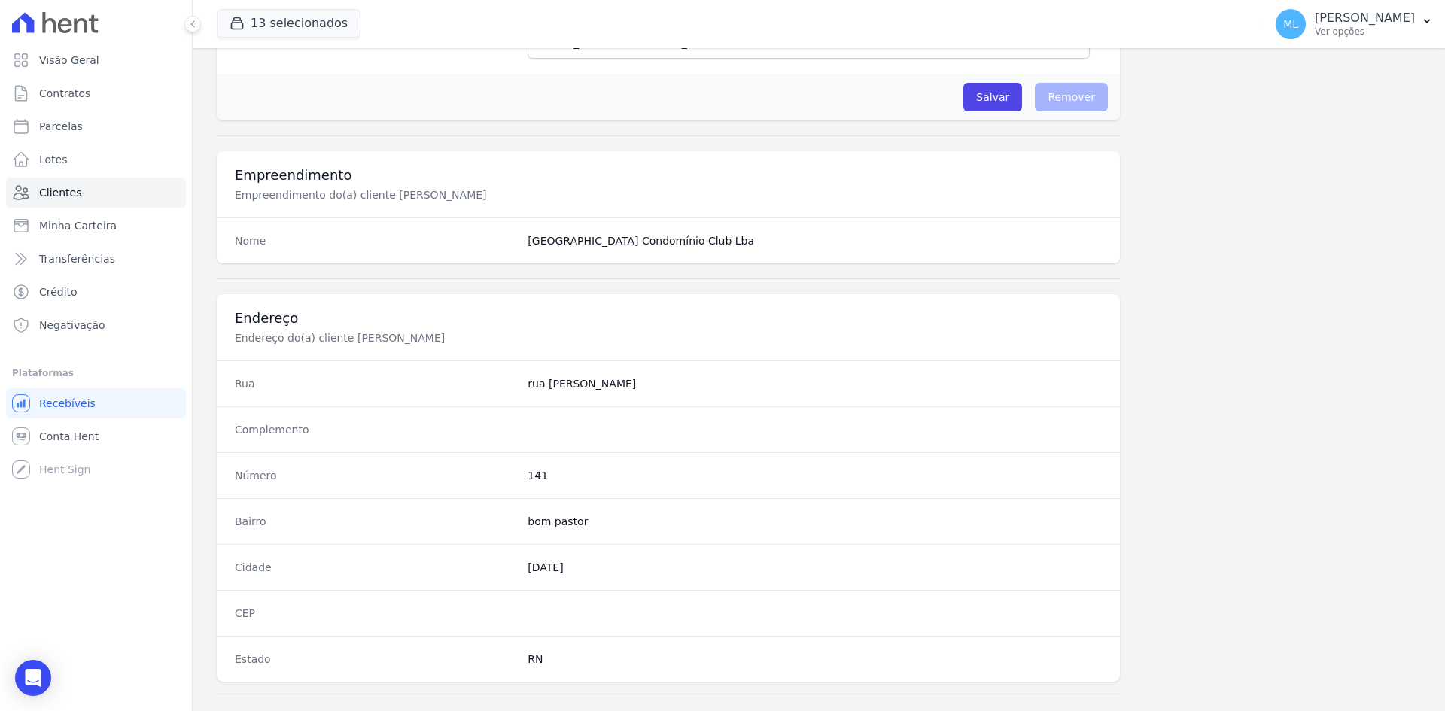
scroll to position [697, 0]
